Goal: Check status: Check status

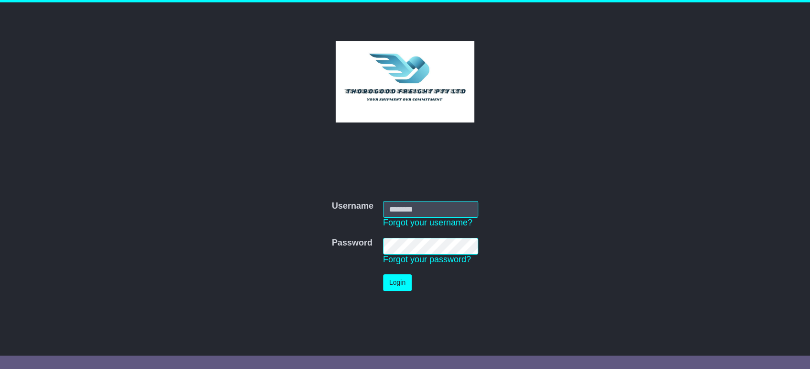
type input "****"
click at [398, 285] on button "Login" at bounding box center [397, 282] width 29 height 17
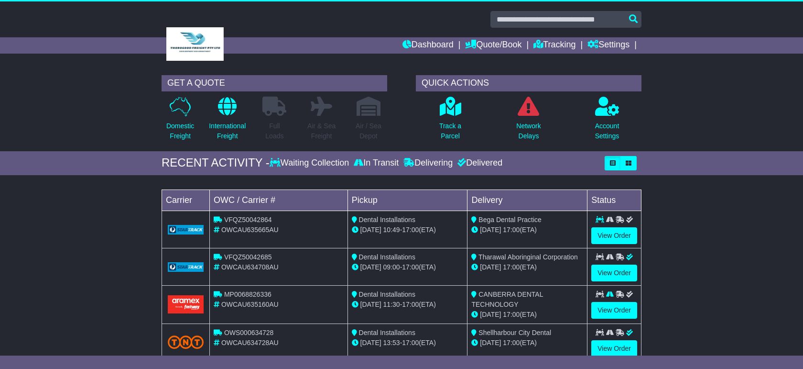
scroll to position [1, 0]
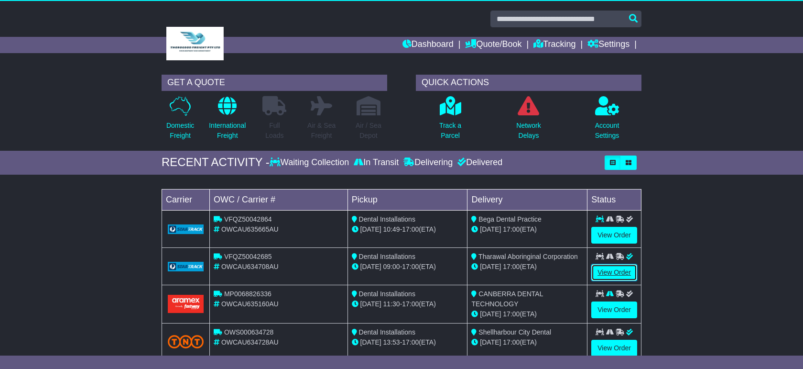
click at [612, 270] on link "View Order" at bounding box center [615, 272] width 46 height 17
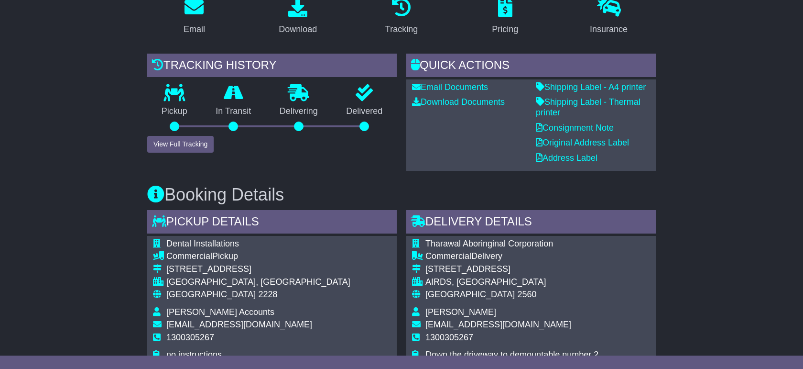
scroll to position [179, 0]
click at [182, 143] on button "View Full Tracking" at bounding box center [180, 143] width 66 height 17
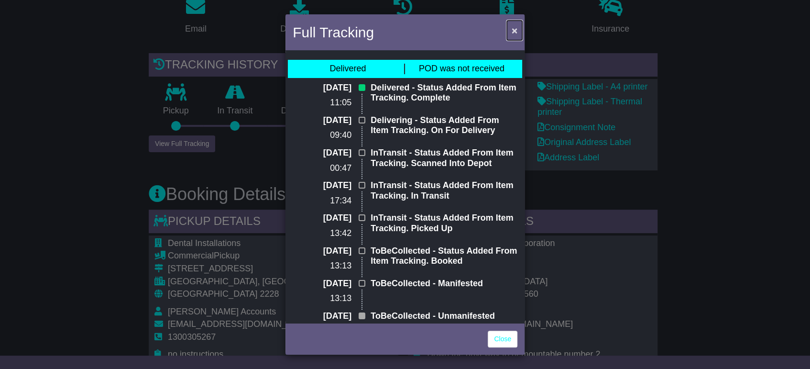
click at [515, 31] on span "×" at bounding box center [515, 30] width 6 height 11
